Goal: Task Accomplishment & Management: Manage account settings

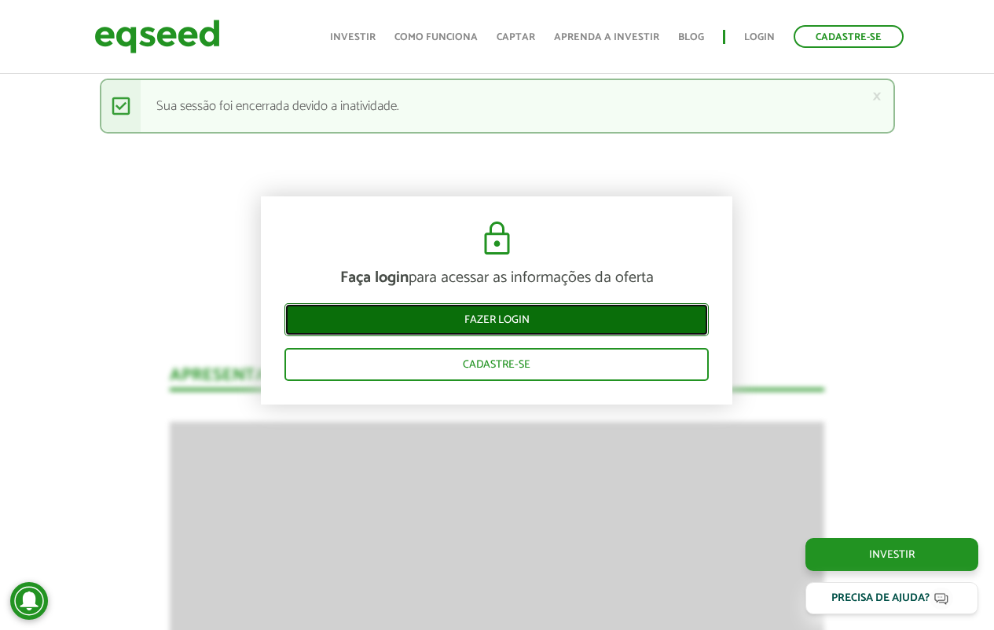
click at [445, 324] on link "Fazer login" at bounding box center [496, 319] width 424 height 33
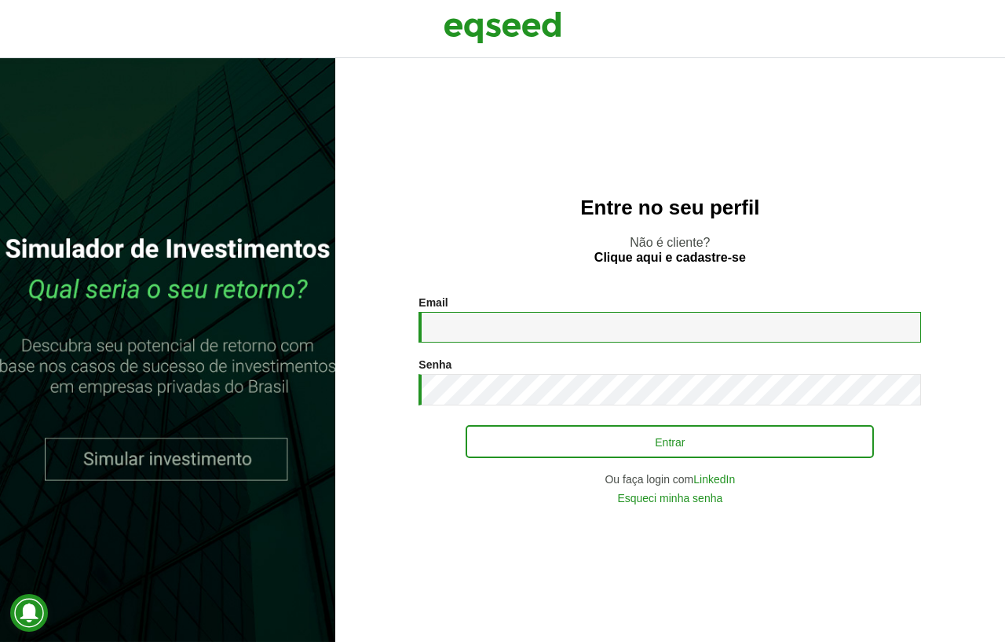
type input "**********"
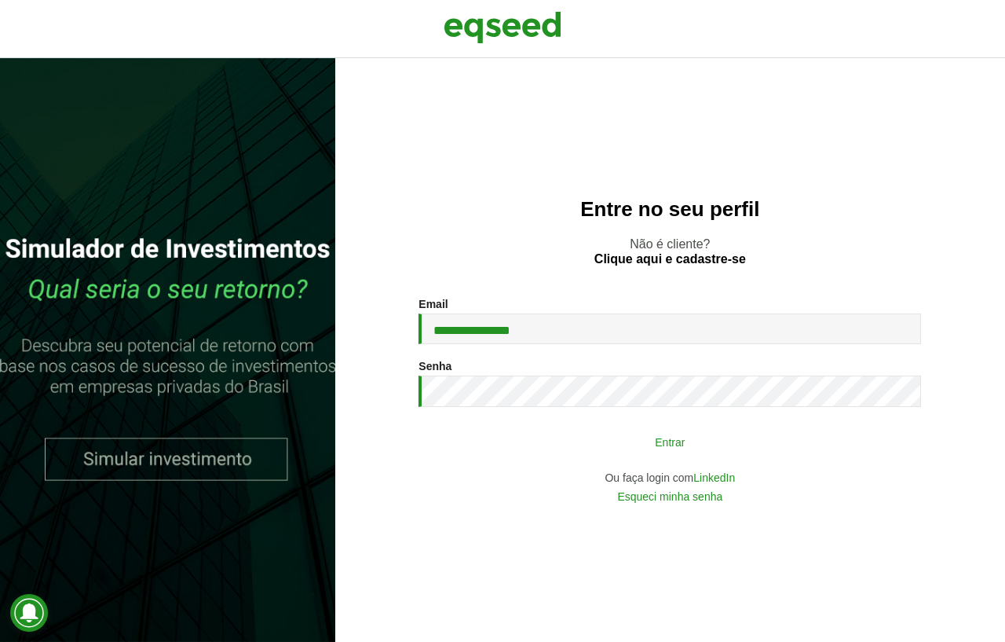
click at [537, 441] on button "Entrar" at bounding box center [670, 442] width 408 height 30
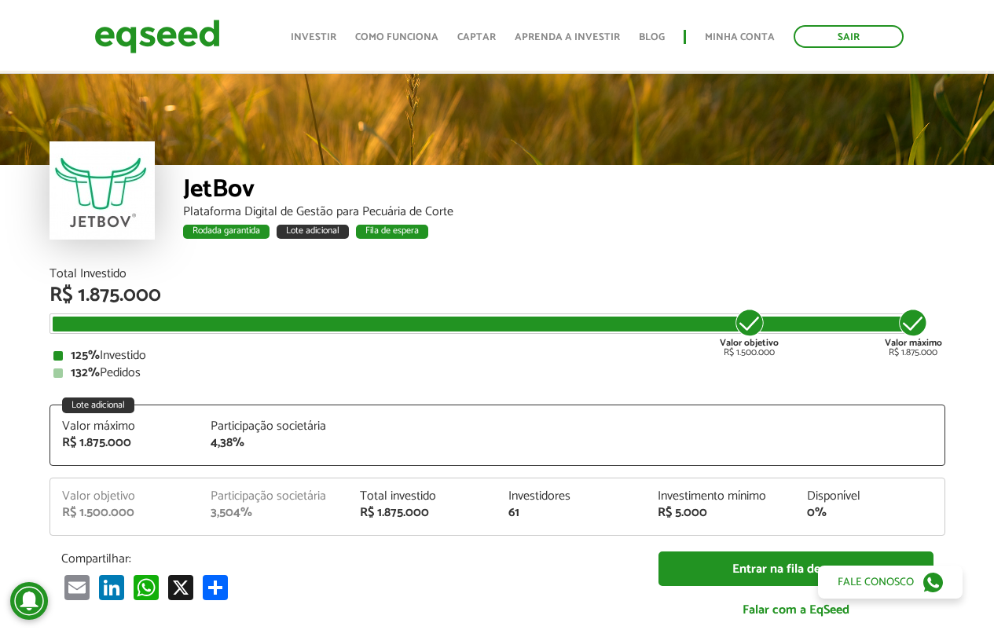
scroll to position [1583, 0]
